Goal: Information Seeking & Learning: Learn about a topic

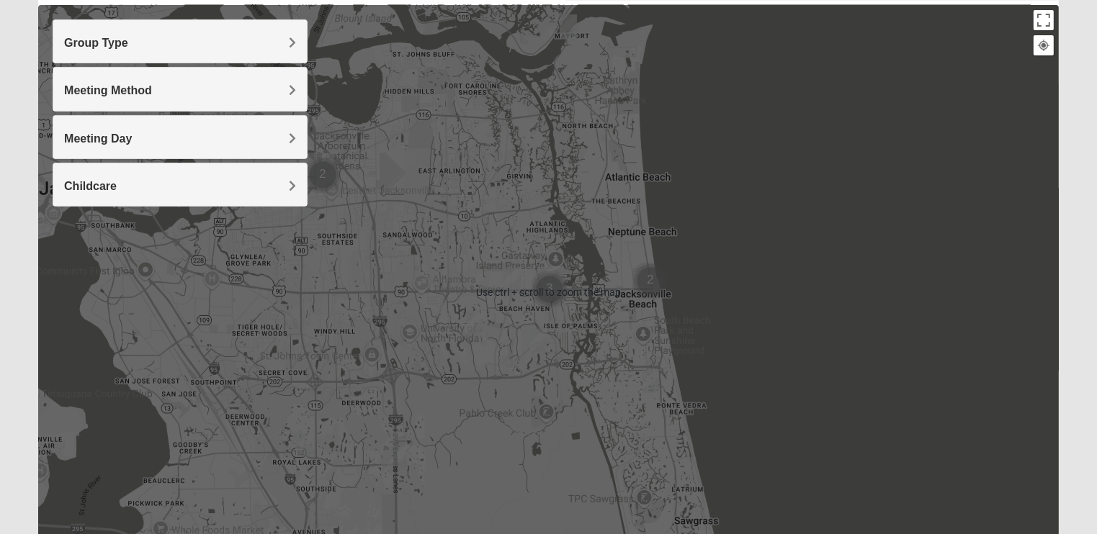
scroll to position [259, 0]
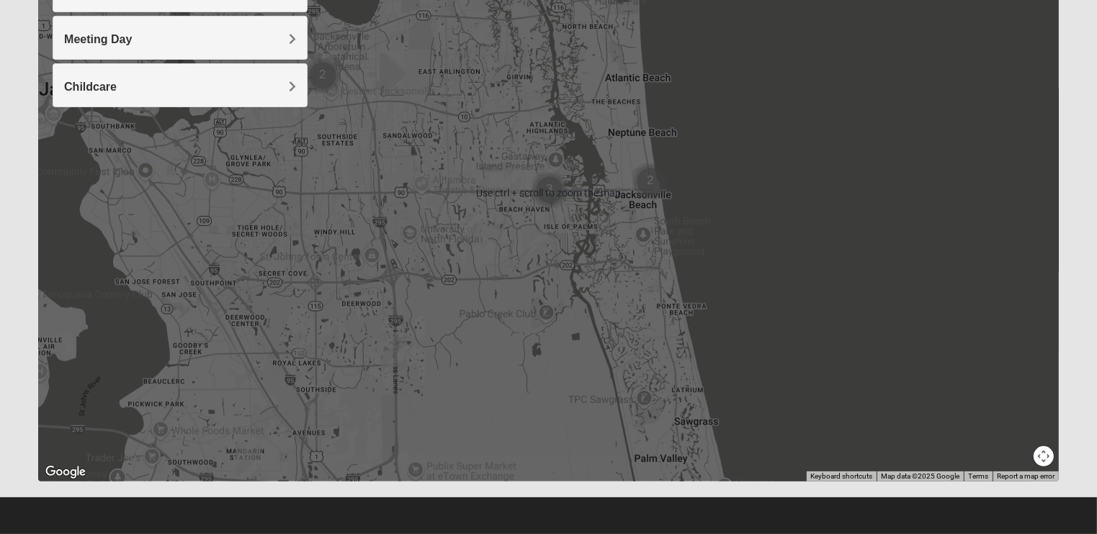
click at [548, 191] on img "Cluster of 3 groups" at bounding box center [549, 190] width 36 height 36
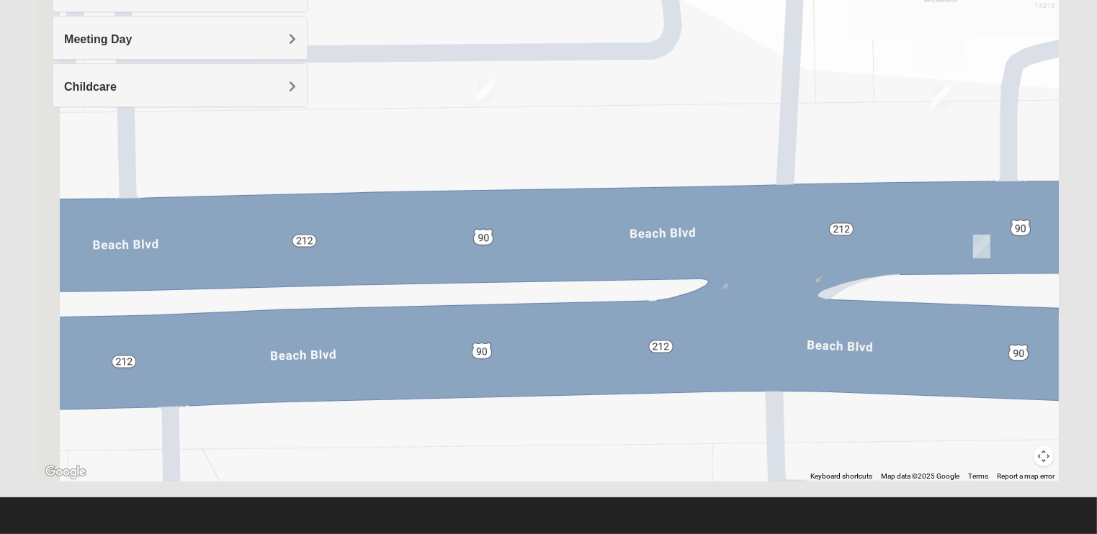
drag, startPoint x: 513, startPoint y: 256, endPoint x: 776, endPoint y: 268, distance: 263.1
click at [783, 268] on div "To navigate, press the arrow keys." at bounding box center [548, 194] width 1020 height 576
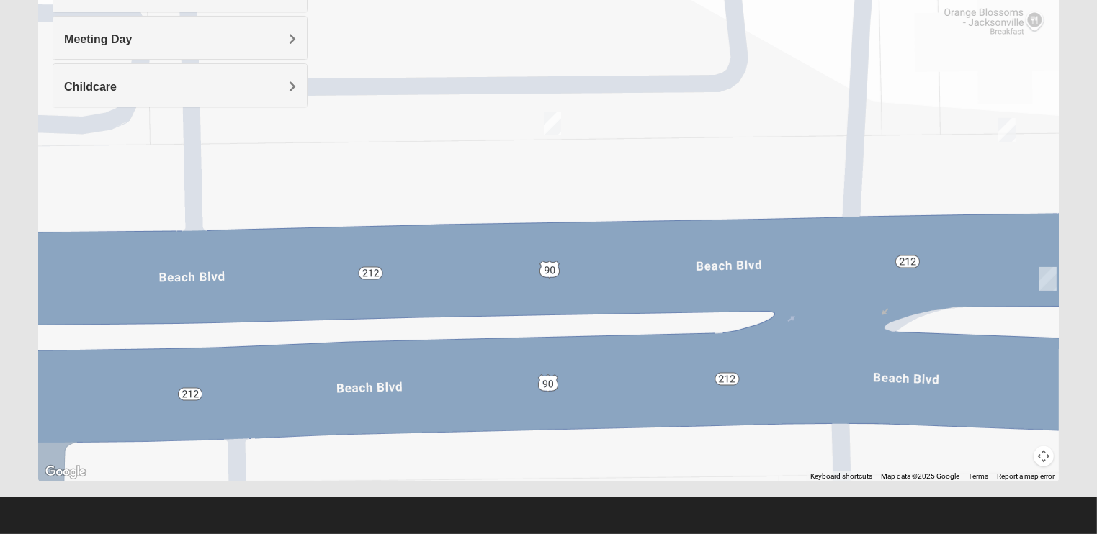
click at [551, 124] on img "Mens Baez 32250" at bounding box center [552, 124] width 17 height 24
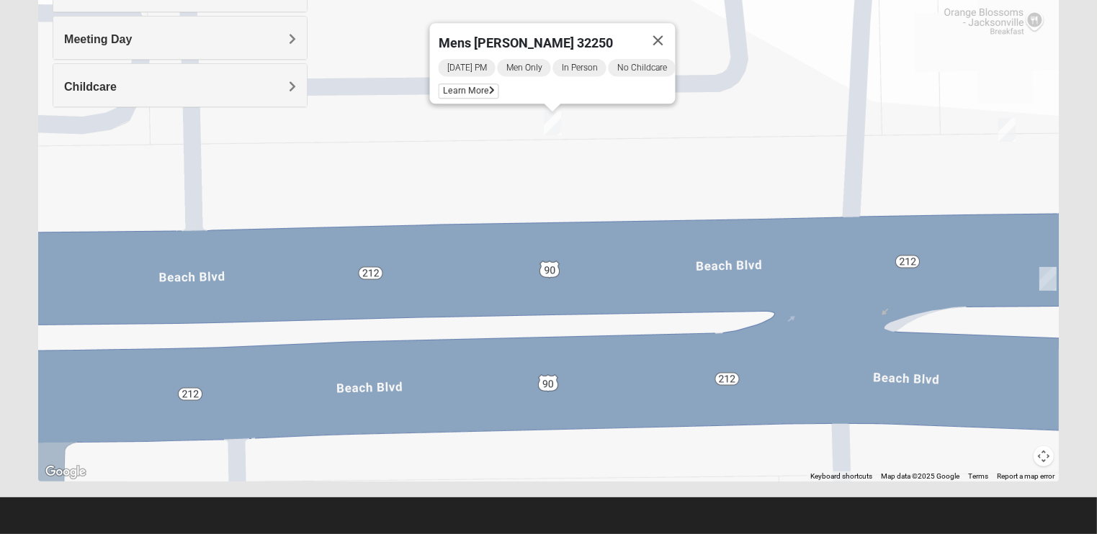
click at [1004, 132] on img "On Campus Mens Moya/Pritchett 32250" at bounding box center [1006, 130] width 17 height 24
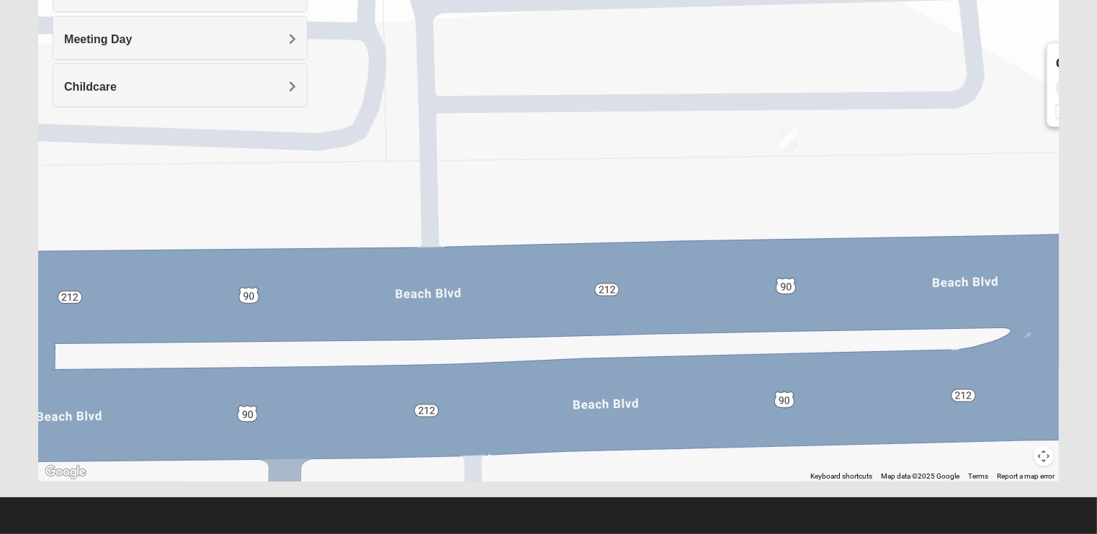
drag, startPoint x: 464, startPoint y: 147, endPoint x: 891, endPoint y: 184, distance: 428.6
click at [924, 181] on div "On Campus Mens [PERSON_NAME]/[PERSON_NAME] 32250 [DATE] PM Men Only In Person N…" at bounding box center [548, 194] width 1020 height 576
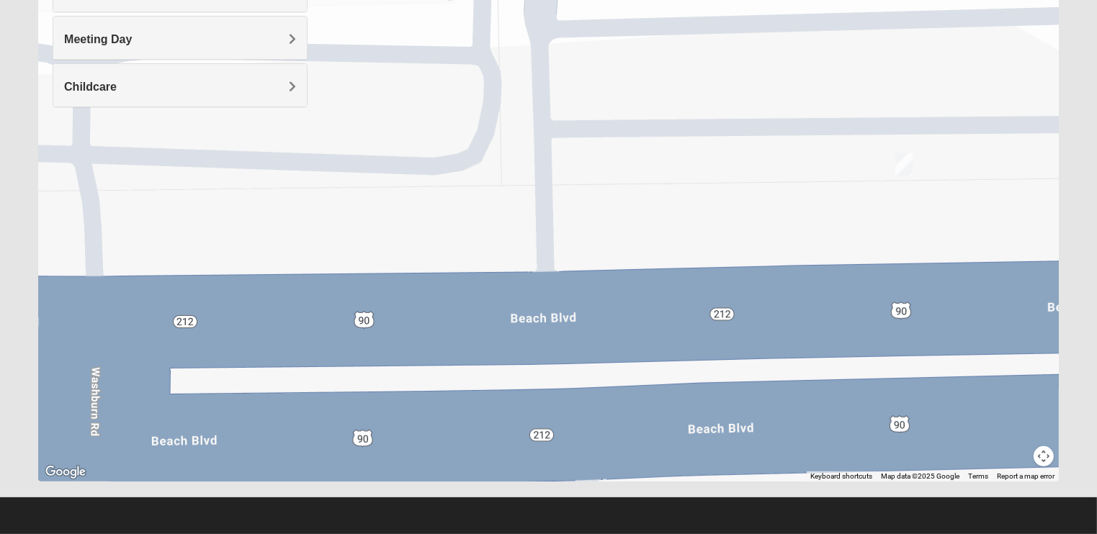
drag, startPoint x: 667, startPoint y: 281, endPoint x: 786, endPoint y: 313, distance: 123.2
click at [786, 313] on div "On Campus Mens [PERSON_NAME]/[PERSON_NAME] 32250 [DATE] PM Men Only In Person N…" at bounding box center [548, 194] width 1020 height 576
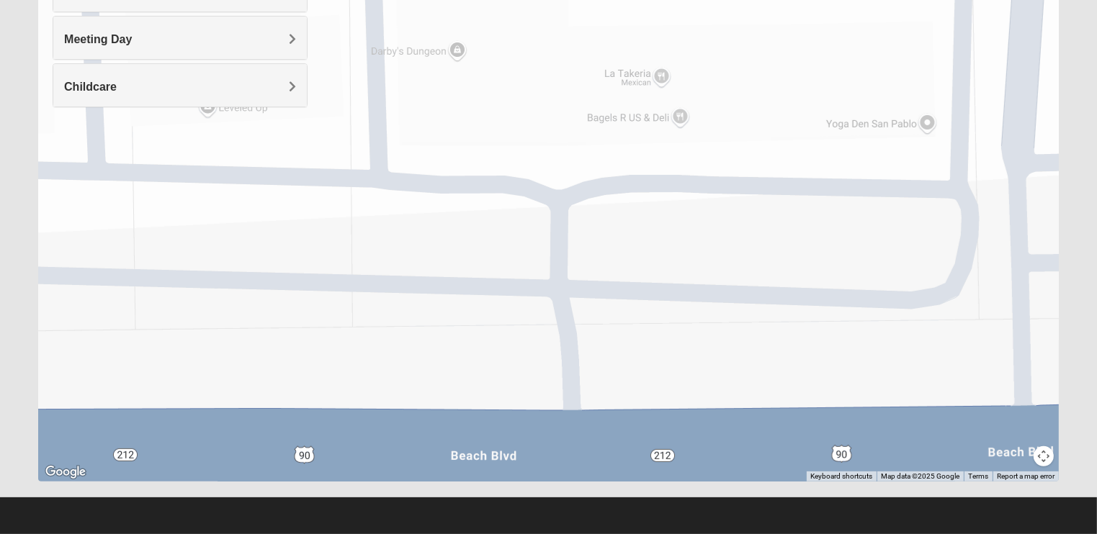
drag, startPoint x: 606, startPoint y: 256, endPoint x: 905, endPoint y: 470, distance: 367.5
click at [909, 473] on div "On Campus Mens [PERSON_NAME]/[PERSON_NAME] 32250 [DATE] PM Men Only In Person N…" at bounding box center [548, 194] width 1020 height 576
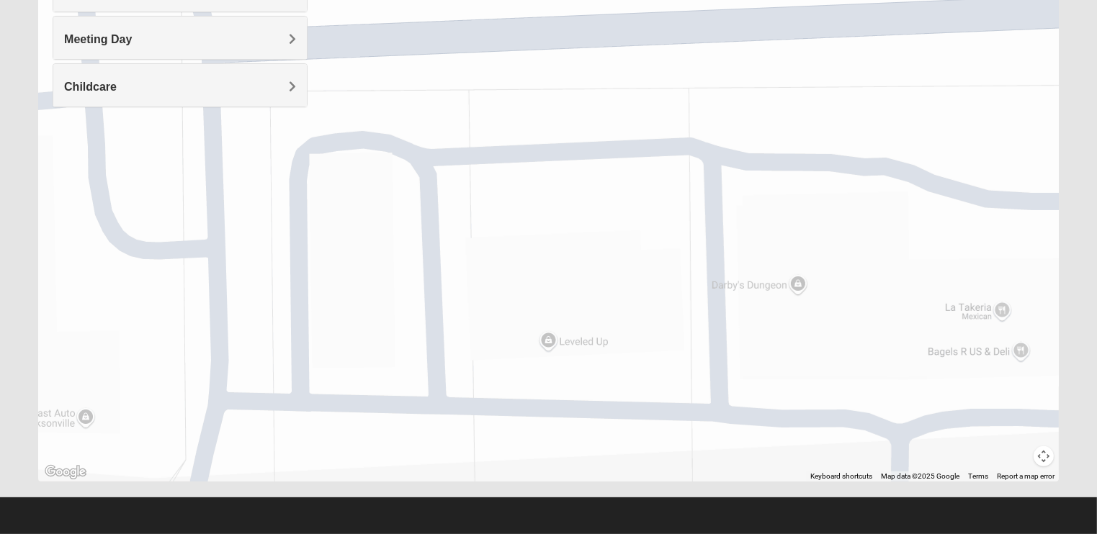
drag, startPoint x: 698, startPoint y: 379, endPoint x: 981, endPoint y: 437, distance: 288.9
click at [987, 443] on div "On Campus Mens [PERSON_NAME]/[PERSON_NAME] 32250 [DATE] PM Men Only In Person N…" at bounding box center [548, 194] width 1020 height 576
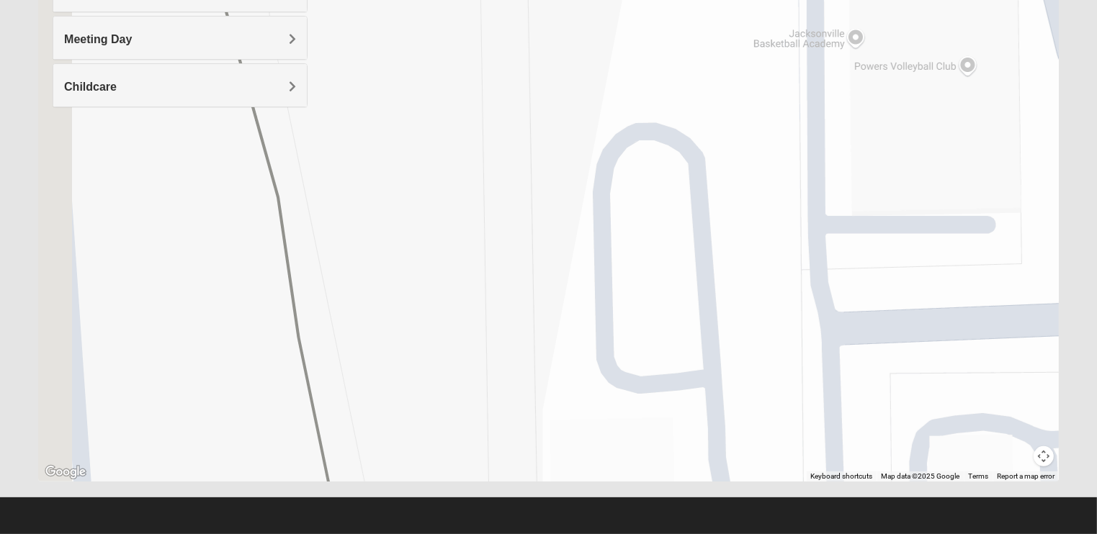
drag, startPoint x: 858, startPoint y: 555, endPoint x: 874, endPoint y: 517, distance: 41.6
click at [874, 534] on html "Hello [PERSON_NAME] My Account Log Out Find A Group Error" at bounding box center [548, 137] width 1097 height 793
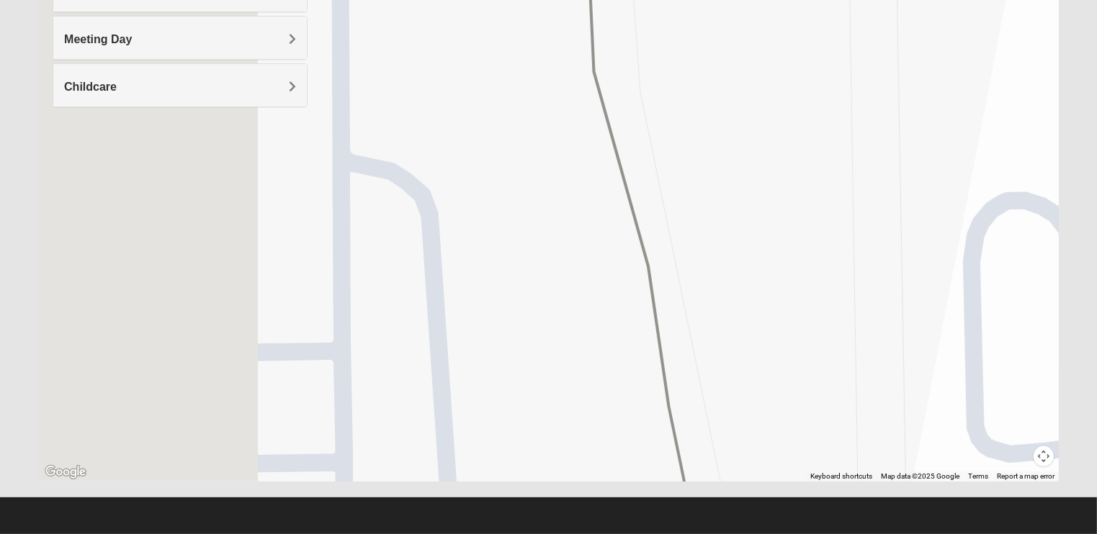
drag, startPoint x: 904, startPoint y: 323, endPoint x: 977, endPoint y: 318, distance: 73.7
click at [994, 320] on div "On Campus Mens [PERSON_NAME]/[PERSON_NAME] 32250 [DATE] PM Men Only In Person N…" at bounding box center [548, 194] width 1020 height 576
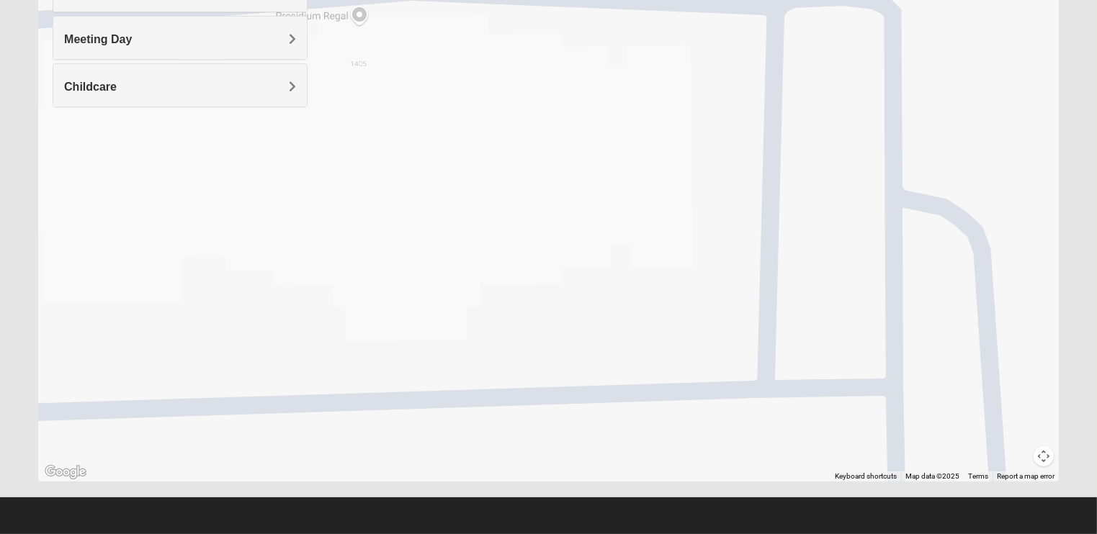
drag, startPoint x: 663, startPoint y: 292, endPoint x: 845, endPoint y: 256, distance: 185.8
click at [847, 258] on div "On Campus Mens [PERSON_NAME]/[PERSON_NAME] 32250 [DATE] PM Men Only In Person N…" at bounding box center [548, 194] width 1020 height 576
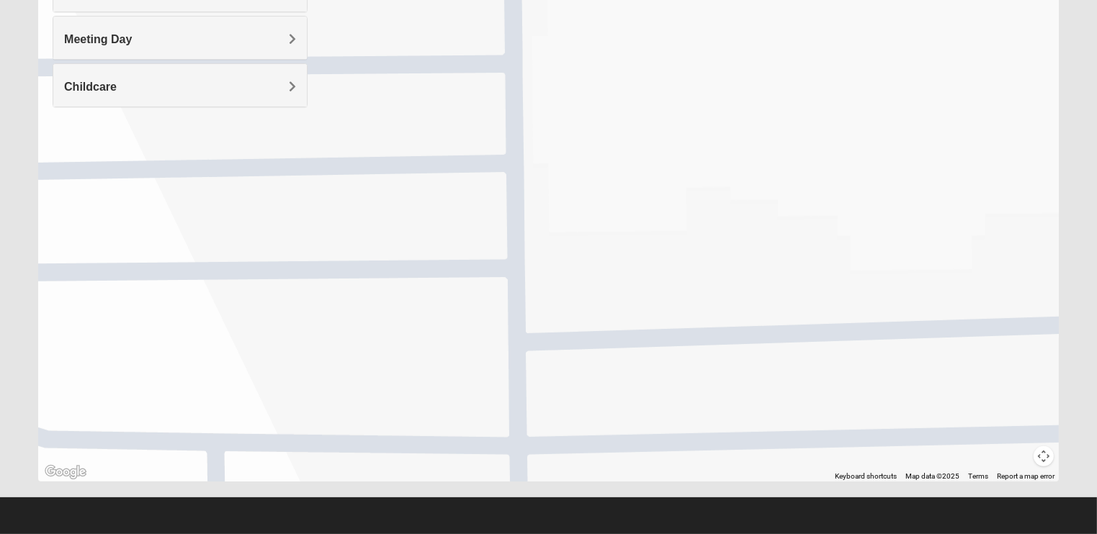
drag, startPoint x: 943, startPoint y: 317, endPoint x: 599, endPoint y: 241, distance: 352.4
click at [940, 315] on div "On Campus Mens [PERSON_NAME]/[PERSON_NAME] 32250 [DATE] PM Men Only In Person N…" at bounding box center [548, 194] width 1020 height 576
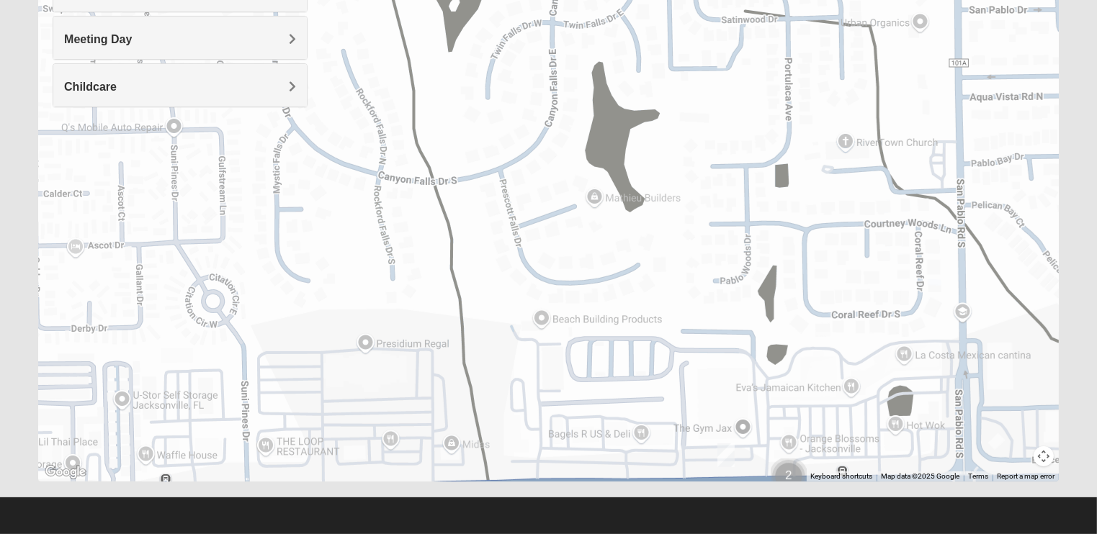
drag, startPoint x: 492, startPoint y: 300, endPoint x: 279, endPoint y: 430, distance: 249.2
click at [279, 430] on div at bounding box center [548, 194] width 1020 height 576
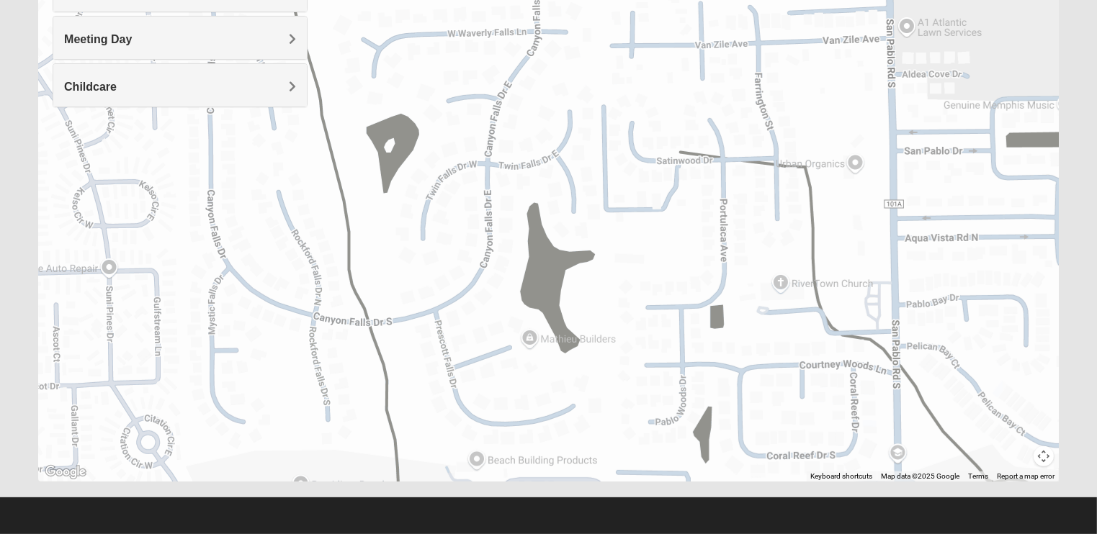
drag, startPoint x: 605, startPoint y: 324, endPoint x: 567, endPoint y: 419, distance: 102.2
click at [544, 444] on div at bounding box center [548, 194] width 1020 height 576
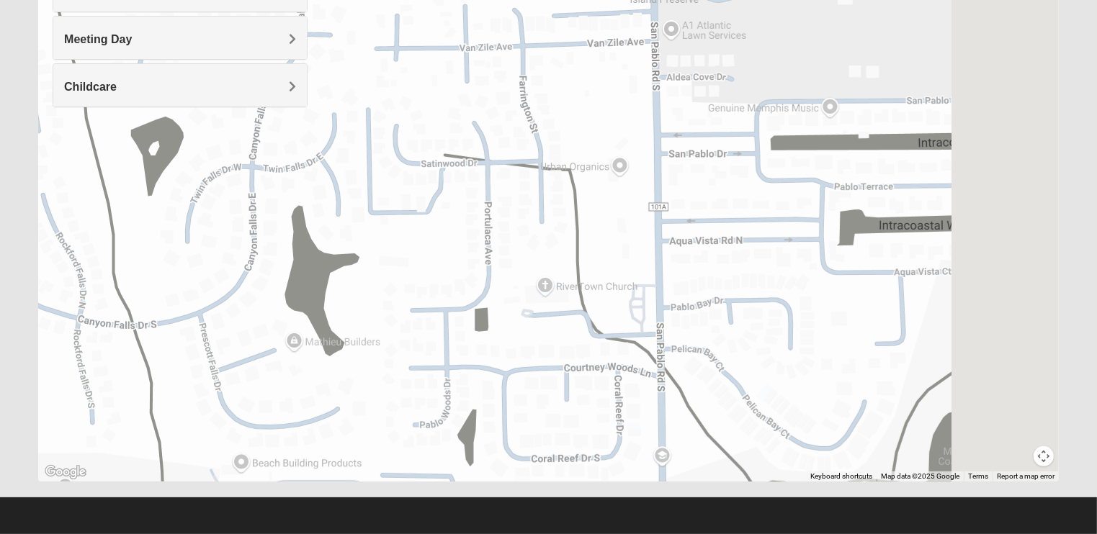
drag, startPoint x: 726, startPoint y: 300, endPoint x: 580, endPoint y: 329, distance: 149.0
click at [333, 307] on div at bounding box center [548, 194] width 1020 height 576
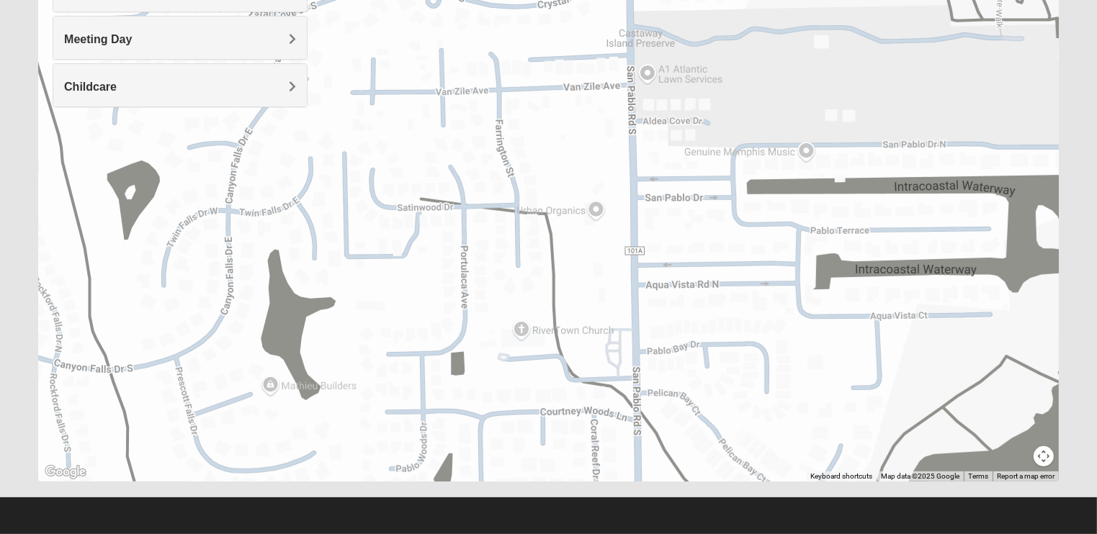
drag, startPoint x: 619, startPoint y: 314, endPoint x: 1051, endPoint y: 341, distance: 432.9
click at [1051, 341] on div at bounding box center [548, 194] width 1020 height 576
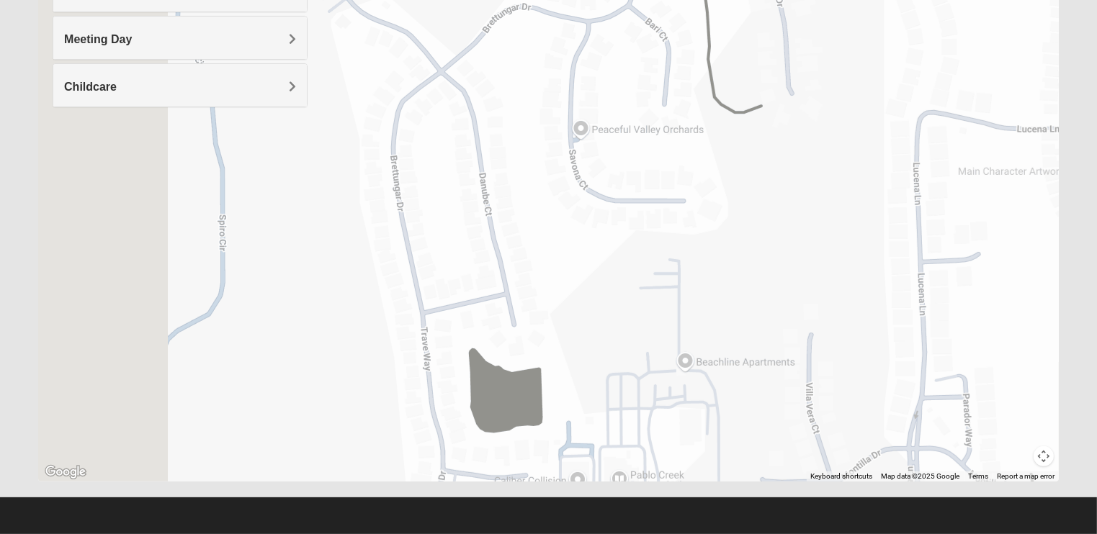
drag, startPoint x: 439, startPoint y: 246, endPoint x: 781, endPoint y: 264, distance: 341.7
click at [781, 264] on div at bounding box center [548, 194] width 1020 height 576
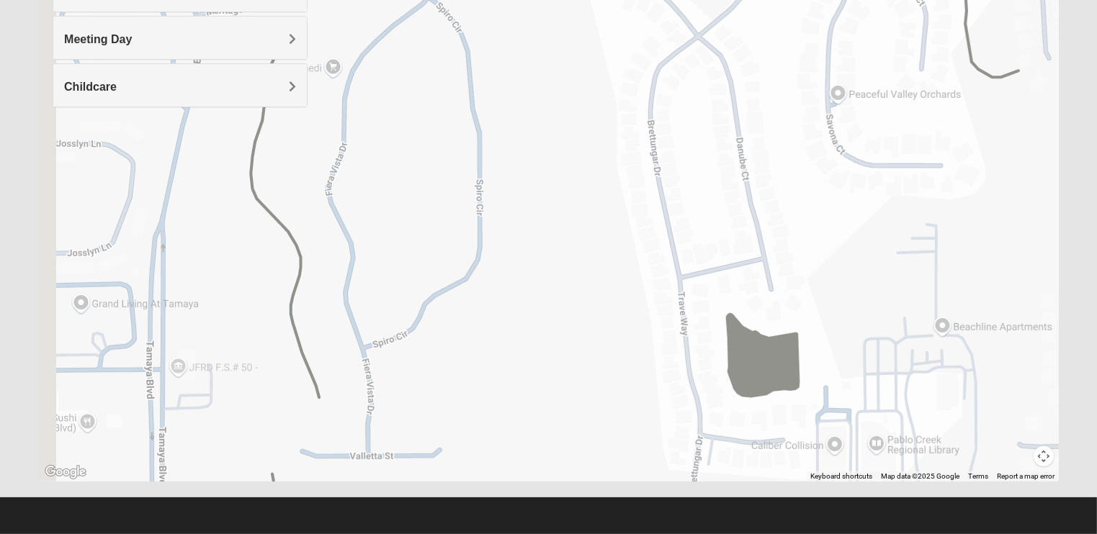
drag, startPoint x: 507, startPoint y: 271, endPoint x: 737, endPoint y: 215, distance: 236.6
click at [737, 215] on div at bounding box center [548, 194] width 1020 height 576
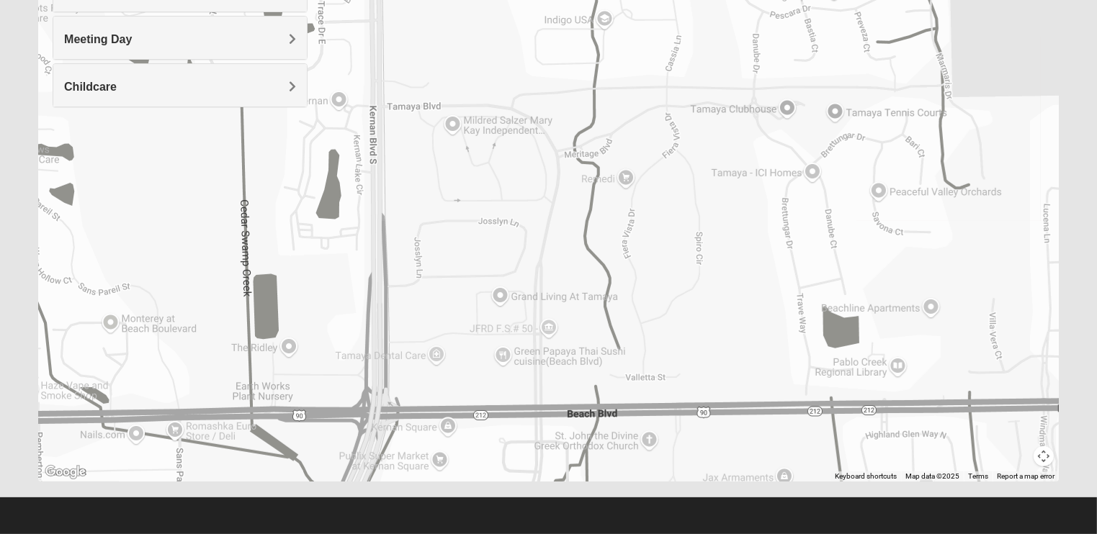
drag, startPoint x: 492, startPoint y: 280, endPoint x: 485, endPoint y: 344, distance: 64.5
click at [485, 344] on div at bounding box center [548, 194] width 1020 height 576
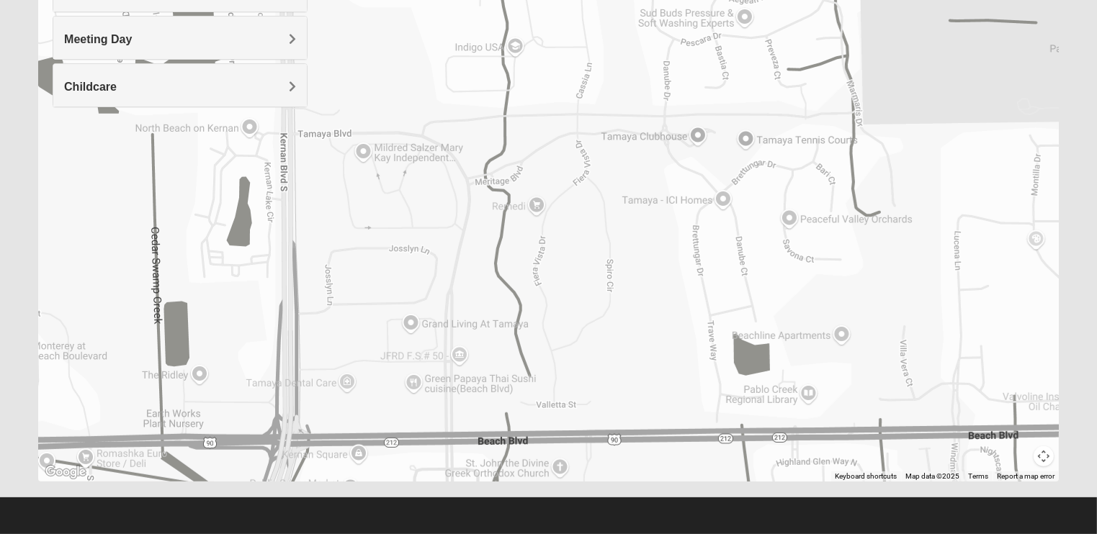
drag, startPoint x: 798, startPoint y: 287, endPoint x: 709, endPoint y: 315, distance: 93.4
click at [709, 315] on div at bounding box center [548, 194] width 1020 height 576
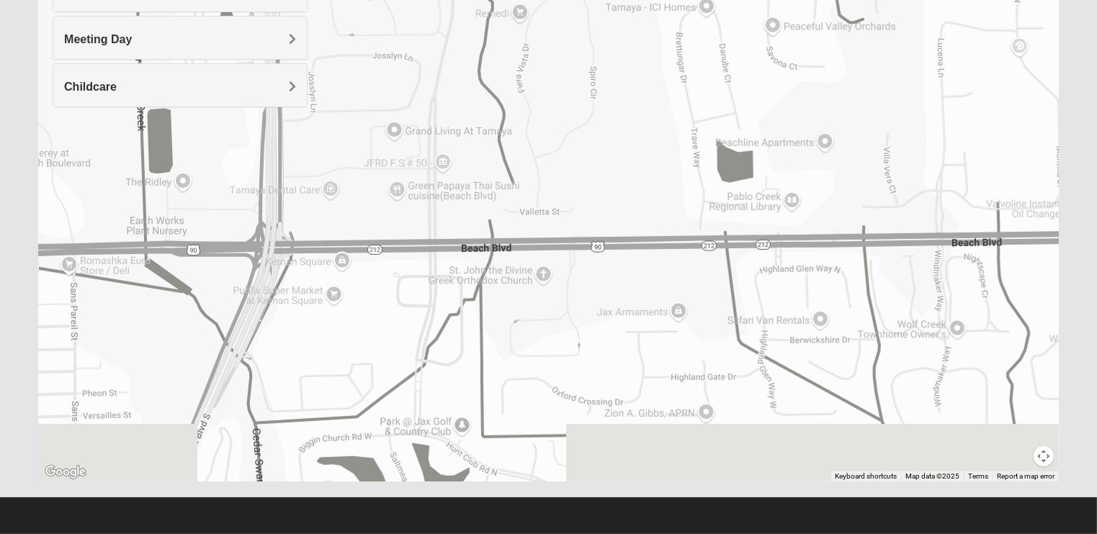
drag, startPoint x: 654, startPoint y: 369, endPoint x: 628, endPoint y: 160, distance: 211.1
click at [630, 161] on div at bounding box center [548, 194] width 1020 height 576
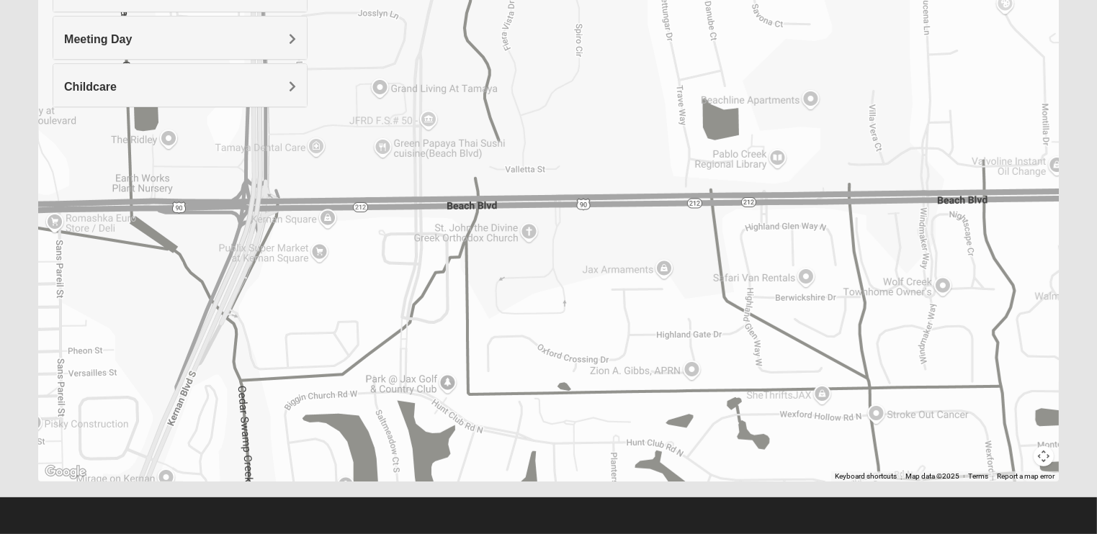
drag, startPoint x: 588, startPoint y: 301, endPoint x: 598, endPoint y: 107, distance: 194.7
click at [598, 107] on div at bounding box center [548, 194] width 1020 height 576
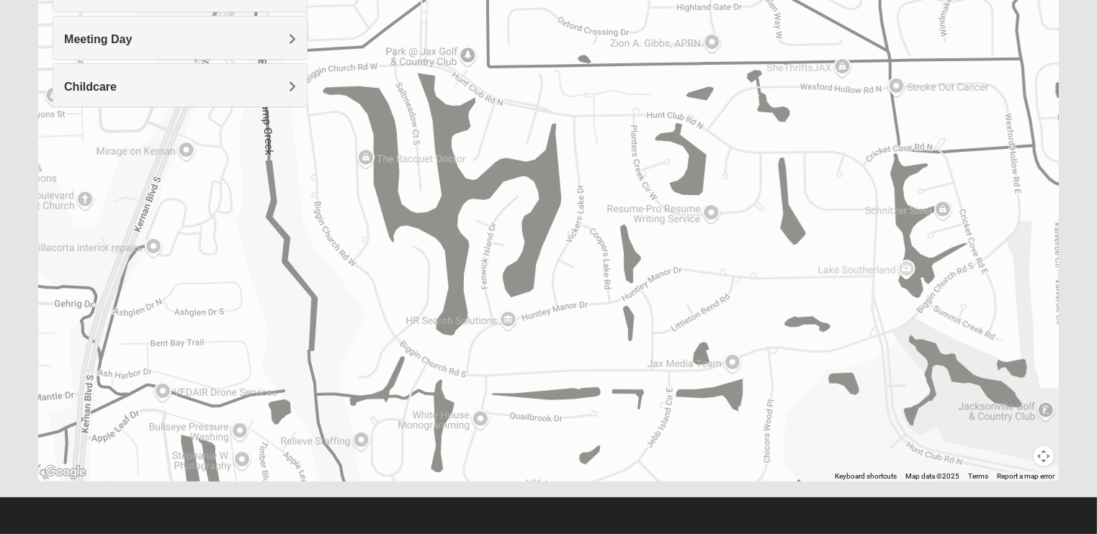
drag, startPoint x: 590, startPoint y: 271, endPoint x: 595, endPoint y: 130, distance: 141.2
click at [599, 128] on div at bounding box center [548, 194] width 1020 height 576
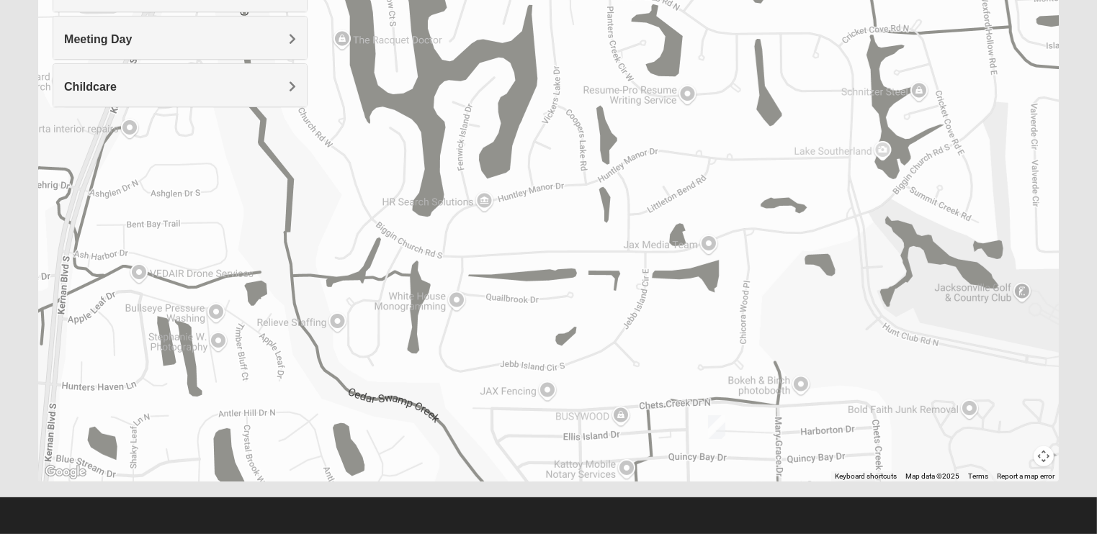
drag, startPoint x: 657, startPoint y: 313, endPoint x: 590, endPoint y: 71, distance: 250.8
click at [595, 62] on div at bounding box center [548, 194] width 1020 height 576
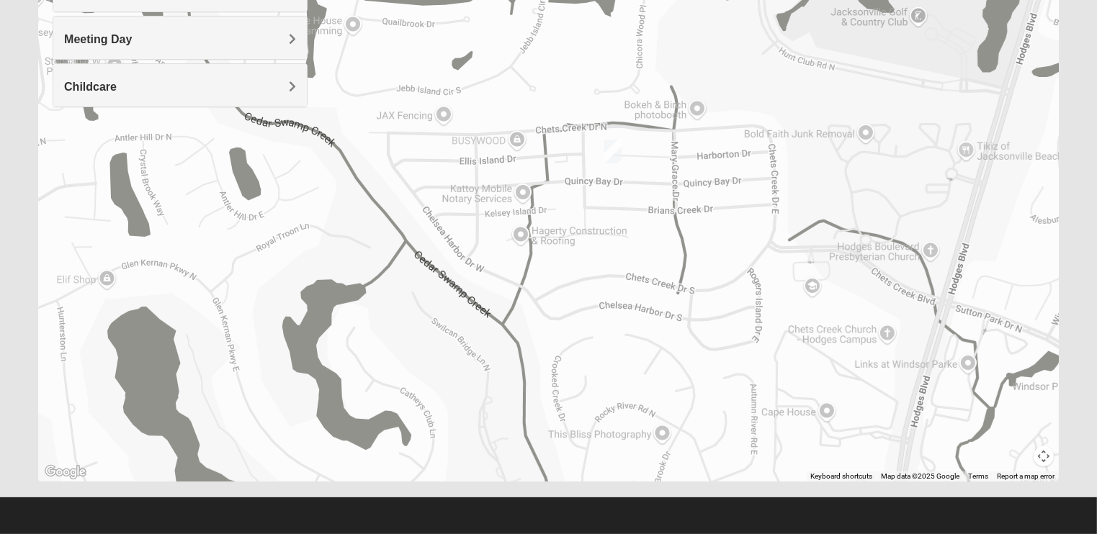
click at [611, 153] on img "Mens Johnson 32224" at bounding box center [612, 152] width 17 height 24
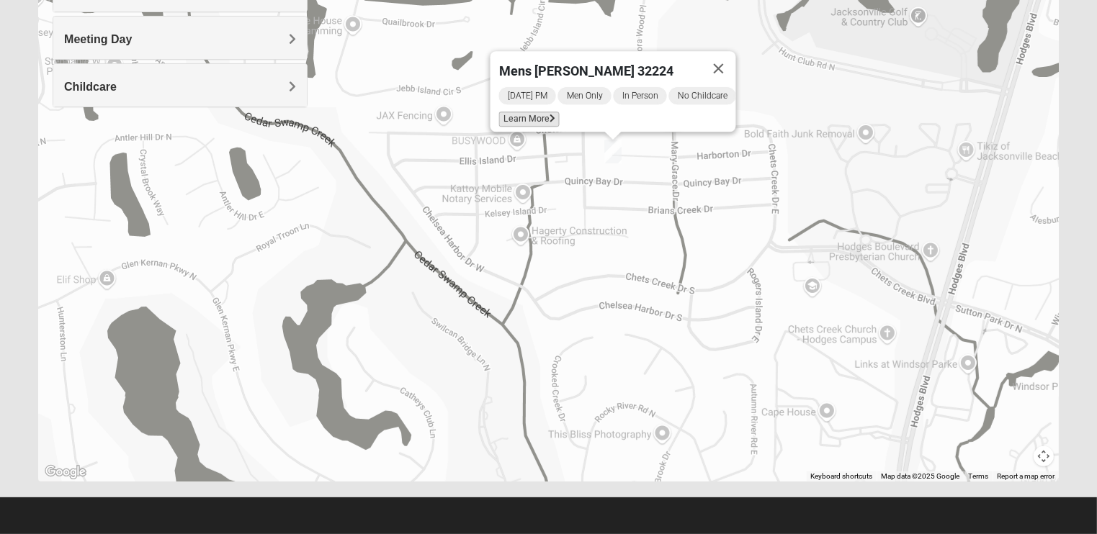
click at [526, 116] on span "Learn More" at bounding box center [528, 119] width 60 height 15
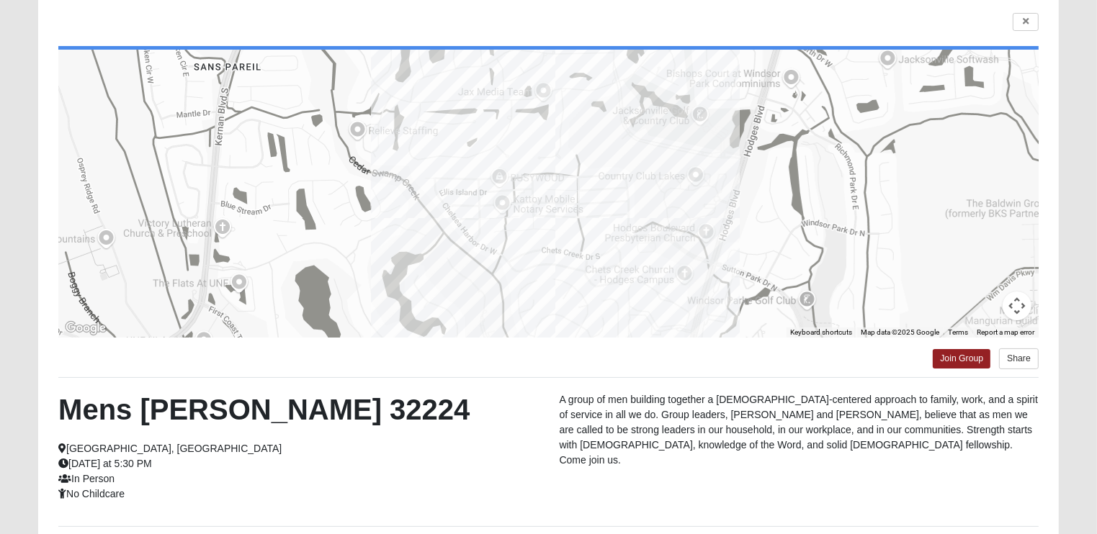
scroll to position [101, 0]
